Goal: Download file/media

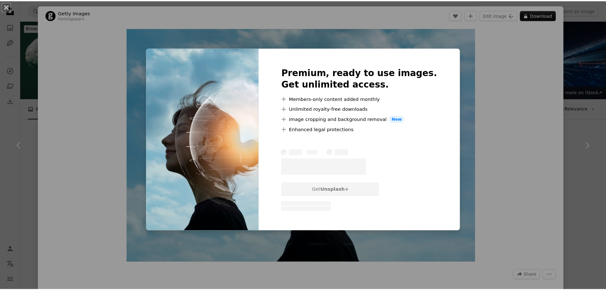
scroll to position [445, 0]
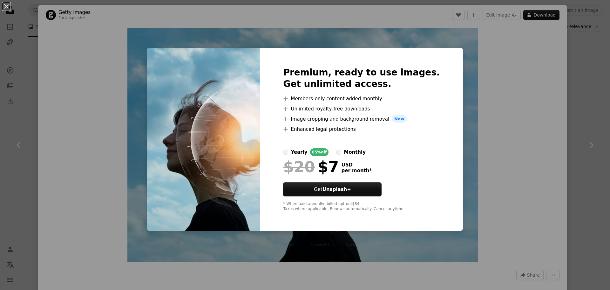
click at [3, 7] on button "An X shape" at bounding box center [7, 7] width 8 height 8
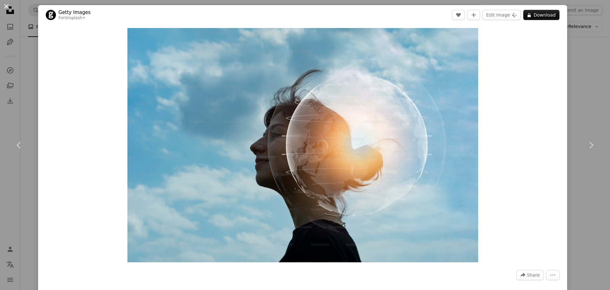
click at [8, 4] on button "An X shape" at bounding box center [7, 7] width 8 height 8
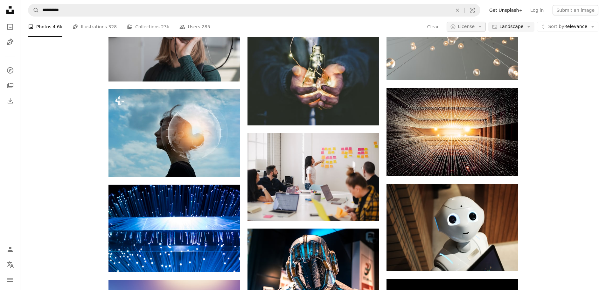
scroll to position [445, 0]
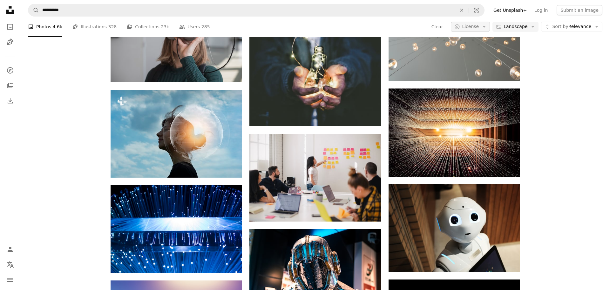
click at [475, 29] on span "License" at bounding box center [470, 26] width 17 height 5
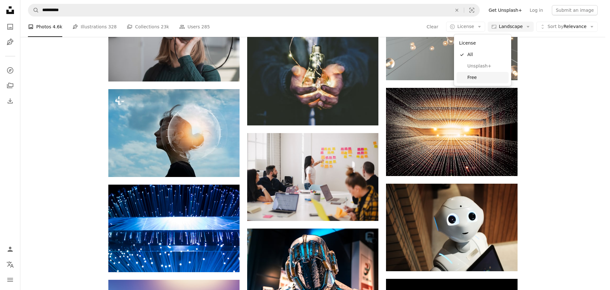
click at [470, 79] on span "Free" at bounding box center [487, 77] width 39 height 6
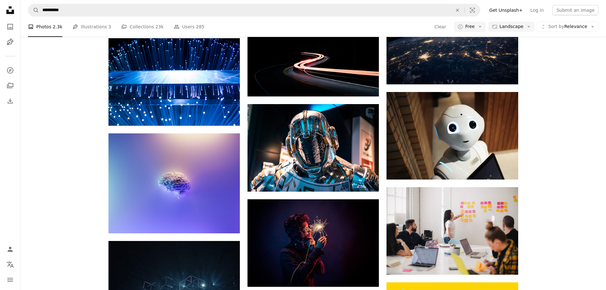
scroll to position [986, 0]
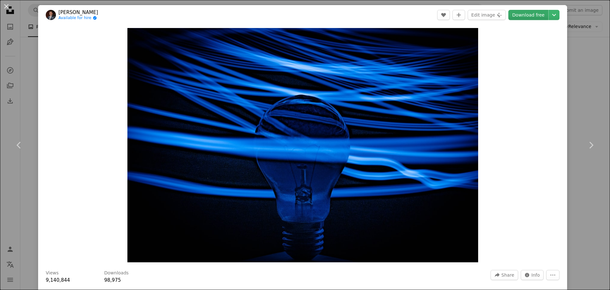
click at [517, 13] on link "Download free" at bounding box center [529, 15] width 40 height 10
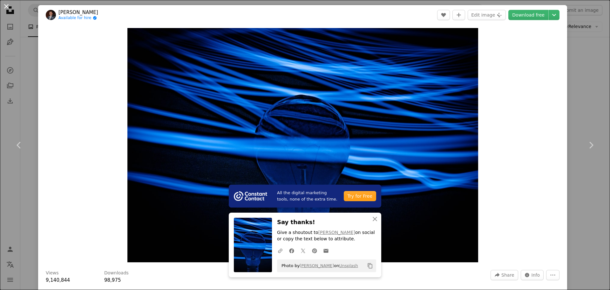
click at [7, 8] on button "An X shape" at bounding box center [7, 7] width 8 height 8
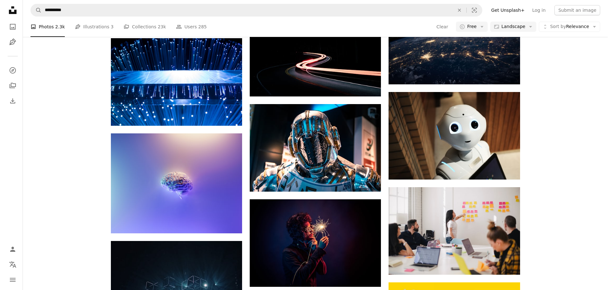
scroll to position [1526, 0]
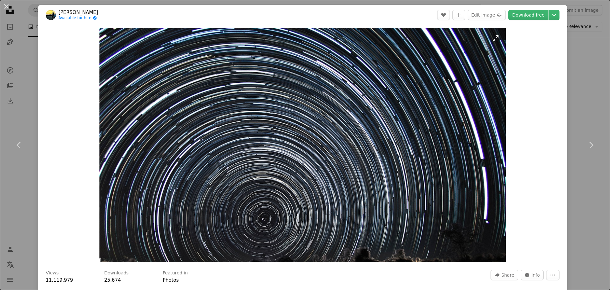
click at [379, 117] on img "Zoom in on this image" at bounding box center [303, 145] width 407 height 234
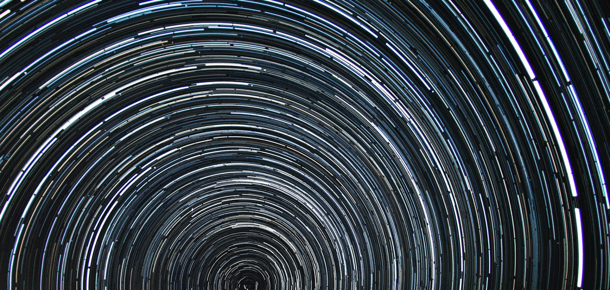
scroll to position [28, 0]
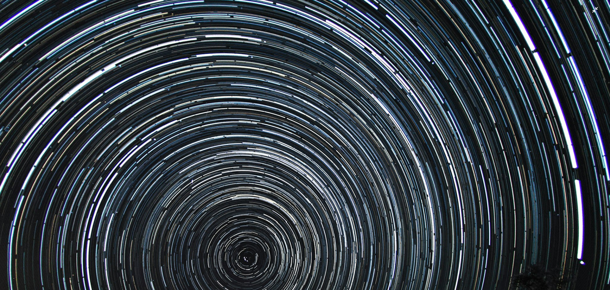
click at [299, 136] on img "Zoom out on this image" at bounding box center [305, 147] width 611 height 352
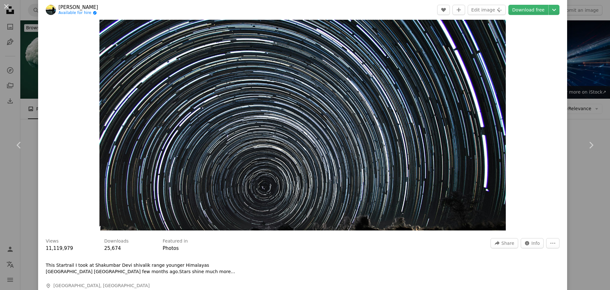
scroll to position [0, 0]
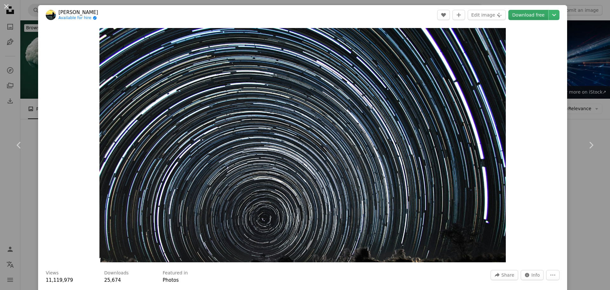
click at [522, 13] on link "Download free" at bounding box center [529, 15] width 40 height 10
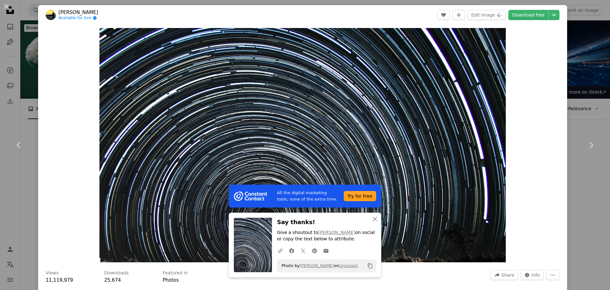
drag, startPoint x: 8, startPoint y: 6, endPoint x: 13, endPoint y: 11, distance: 7.4
click at [8, 6] on button "An X shape" at bounding box center [7, 7] width 8 height 8
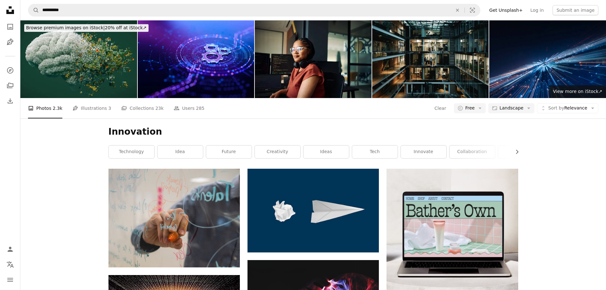
scroll to position [2544, 0]
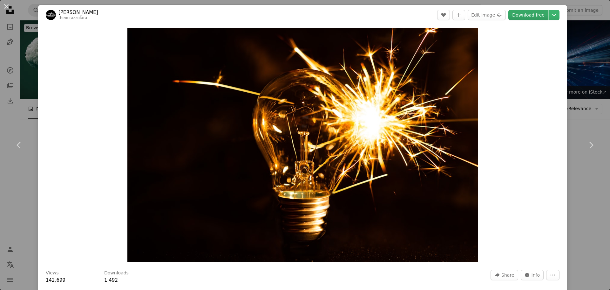
click at [517, 17] on link "Download free" at bounding box center [529, 15] width 40 height 10
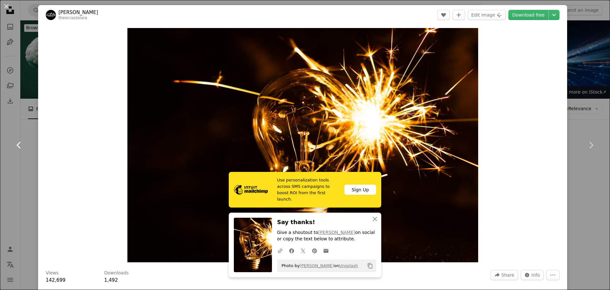
click at [17, 144] on icon "Chevron left" at bounding box center [19, 145] width 10 height 10
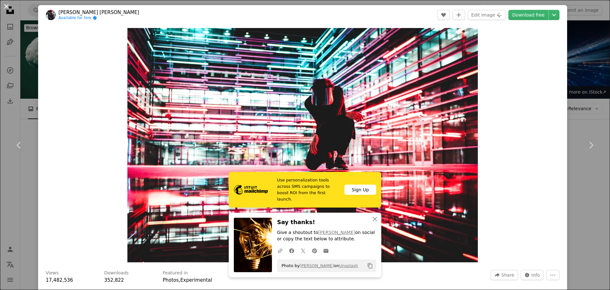
click at [6, 3] on button "An X shape" at bounding box center [7, 7] width 8 height 8
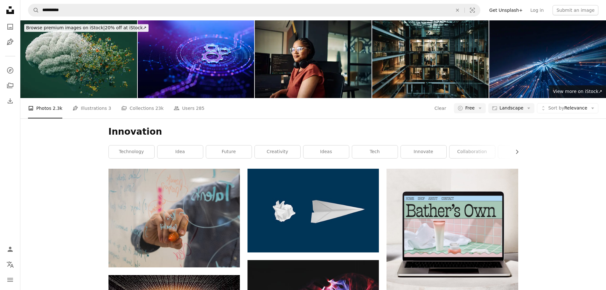
scroll to position [3497, 0]
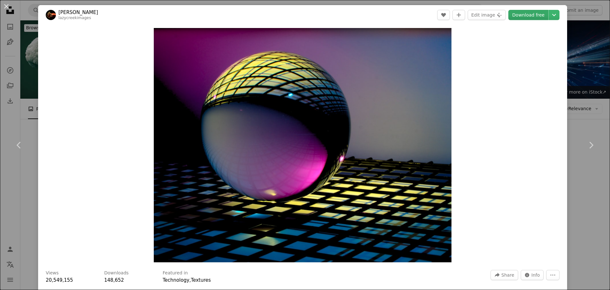
click at [513, 14] on link "Download free" at bounding box center [529, 15] width 40 height 10
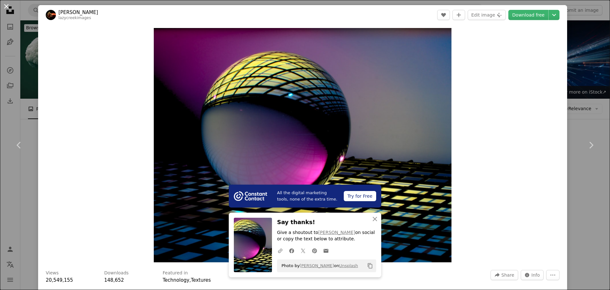
click at [6, 6] on button "An X shape" at bounding box center [7, 7] width 8 height 8
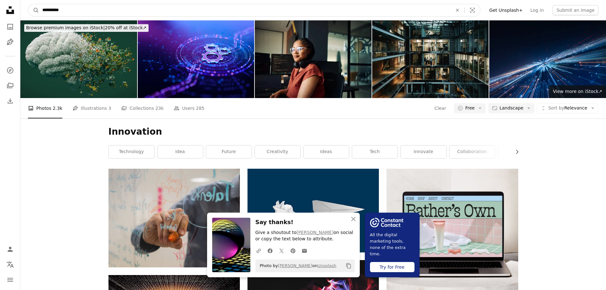
click at [53, 9] on input "**********" at bounding box center [244, 10] width 411 height 12
type input "**********"
click at [28, 4] on button "A magnifying glass" at bounding box center [33, 10] width 11 height 12
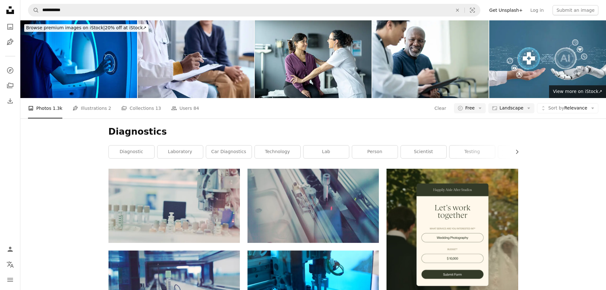
scroll to position [940, 0]
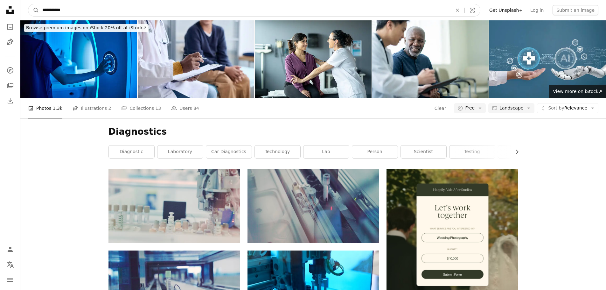
click at [43, 8] on input "**********" at bounding box center [244, 10] width 411 height 12
type input "**********"
click button "A magnifying glass" at bounding box center [33, 10] width 11 height 12
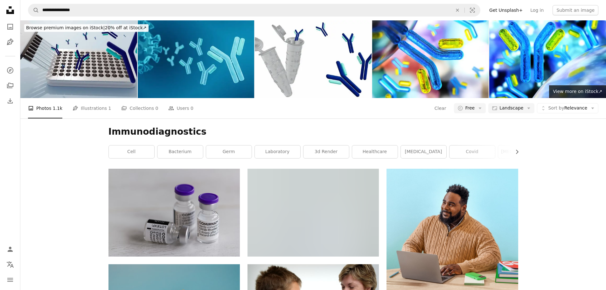
scroll to position [318, 0]
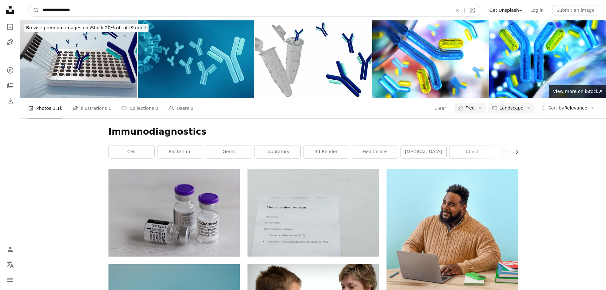
drag, startPoint x: 59, startPoint y: 11, endPoint x: 154, endPoint y: 15, distance: 95.1
click at [145, 15] on input "**********" at bounding box center [244, 10] width 411 height 12
type input "**********"
click button "A magnifying glass" at bounding box center [33, 10] width 11 height 12
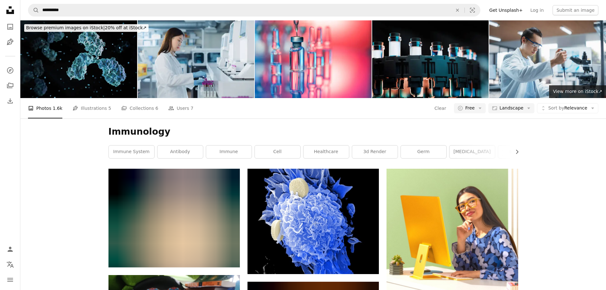
scroll to position [954, 0]
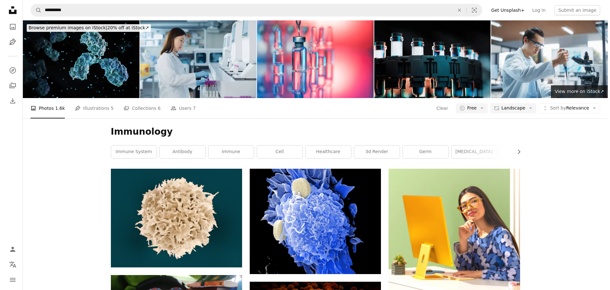
scroll to position [1145, 0]
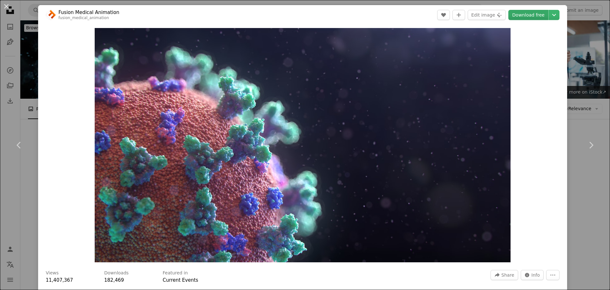
click at [522, 14] on link "Download free" at bounding box center [529, 15] width 40 height 10
